Goal: Browse casually

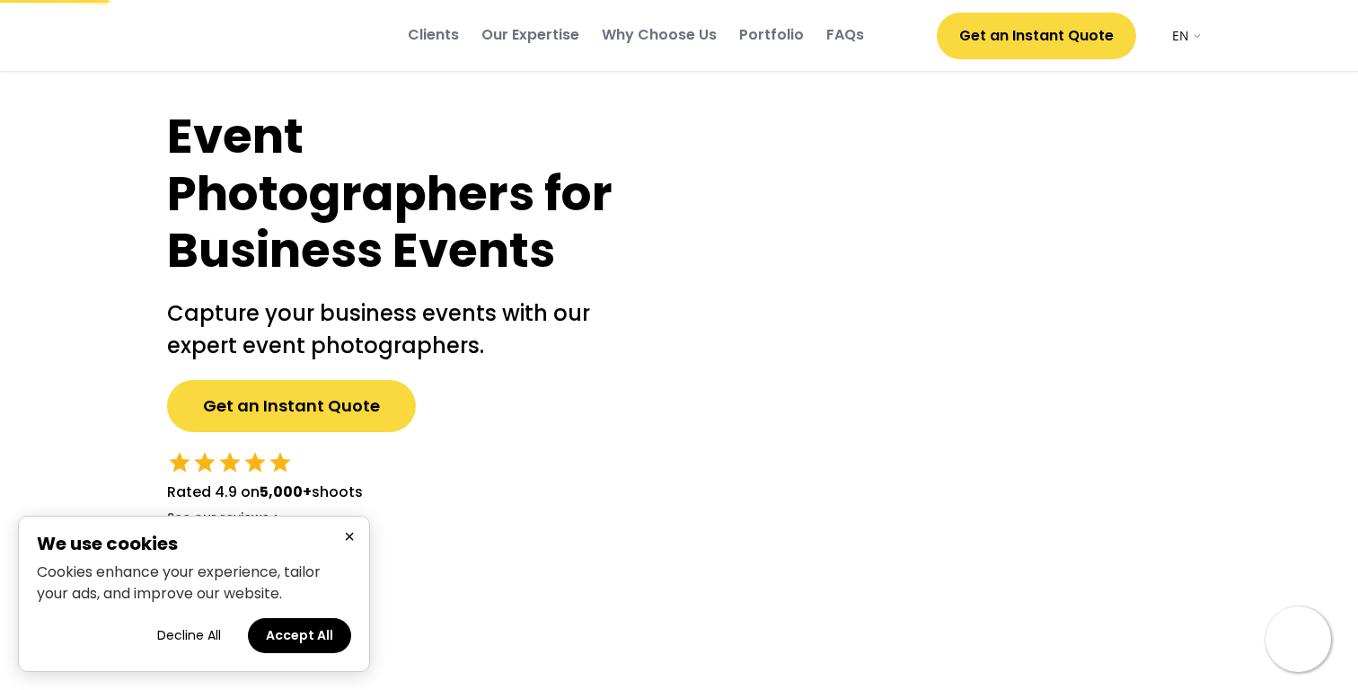
select select ""en""
click at [343, 537] on button "×" at bounding box center [350, 536] width 22 height 22
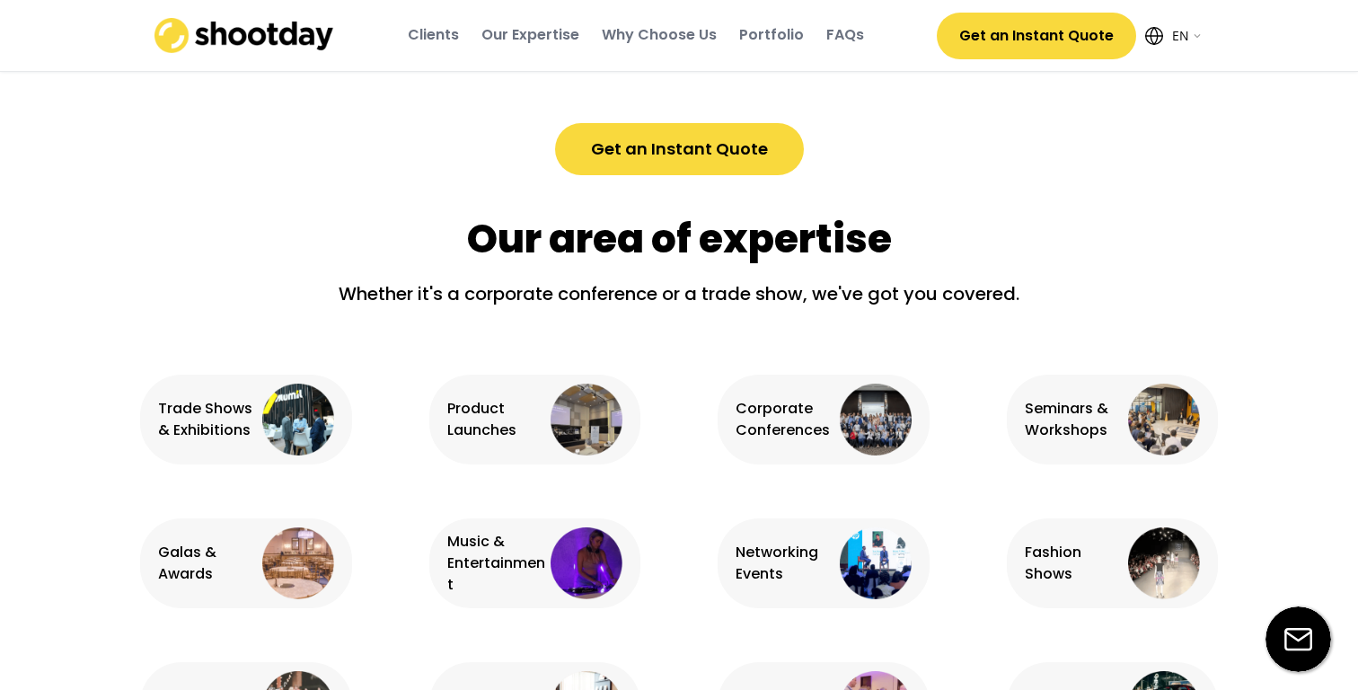
scroll to position [881, 0]
